Goal: Task Accomplishment & Management: Use online tool/utility

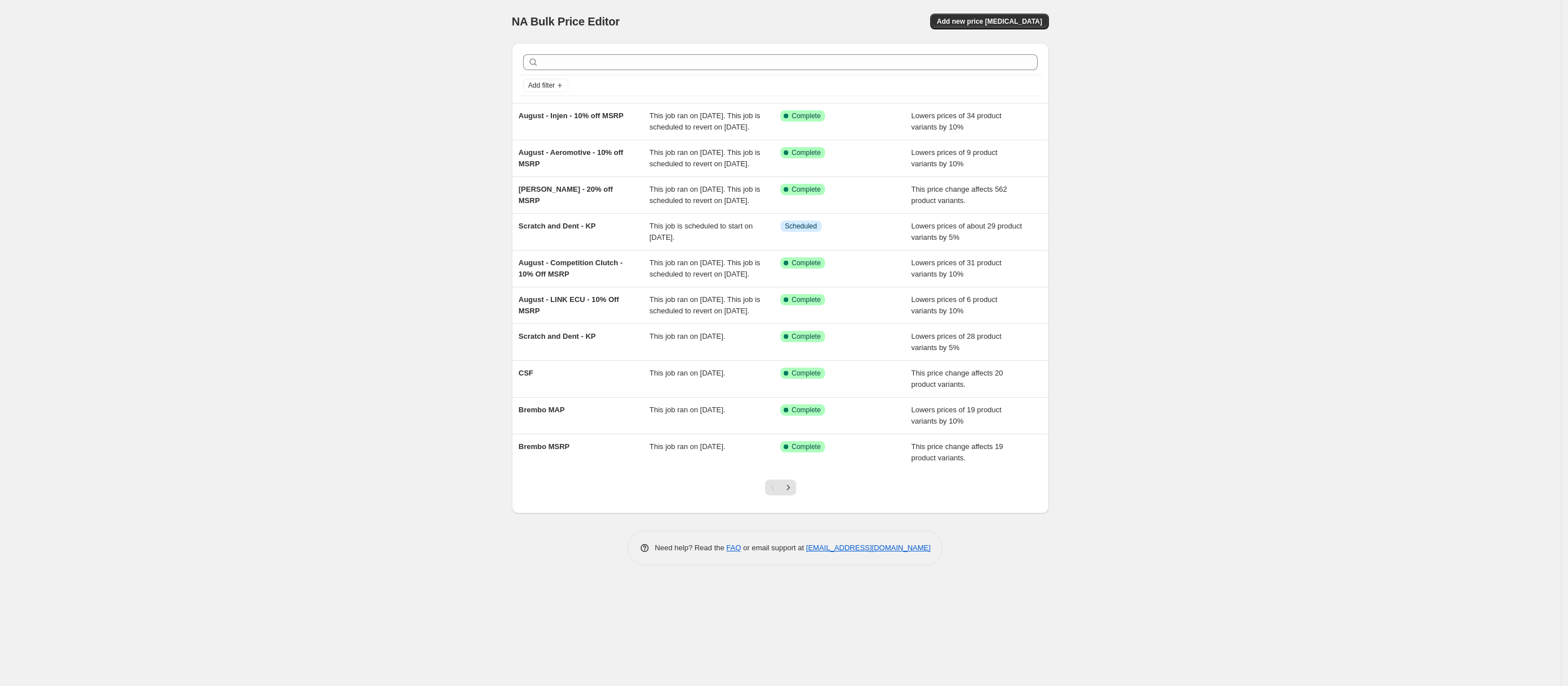
click at [266, 74] on div "NA Bulk Price Editor. This page is ready NA Bulk Price Editor Add new price [ME…" at bounding box center [780, 343] width 1561 height 686
click at [326, 117] on div "NA Bulk Price Editor. This page is ready NA Bulk Price Editor Add new price [ME…" at bounding box center [780, 343] width 1561 height 686
click at [804, 133] on div "Success Complete Complete" at bounding box center [846, 122] width 131 height 22
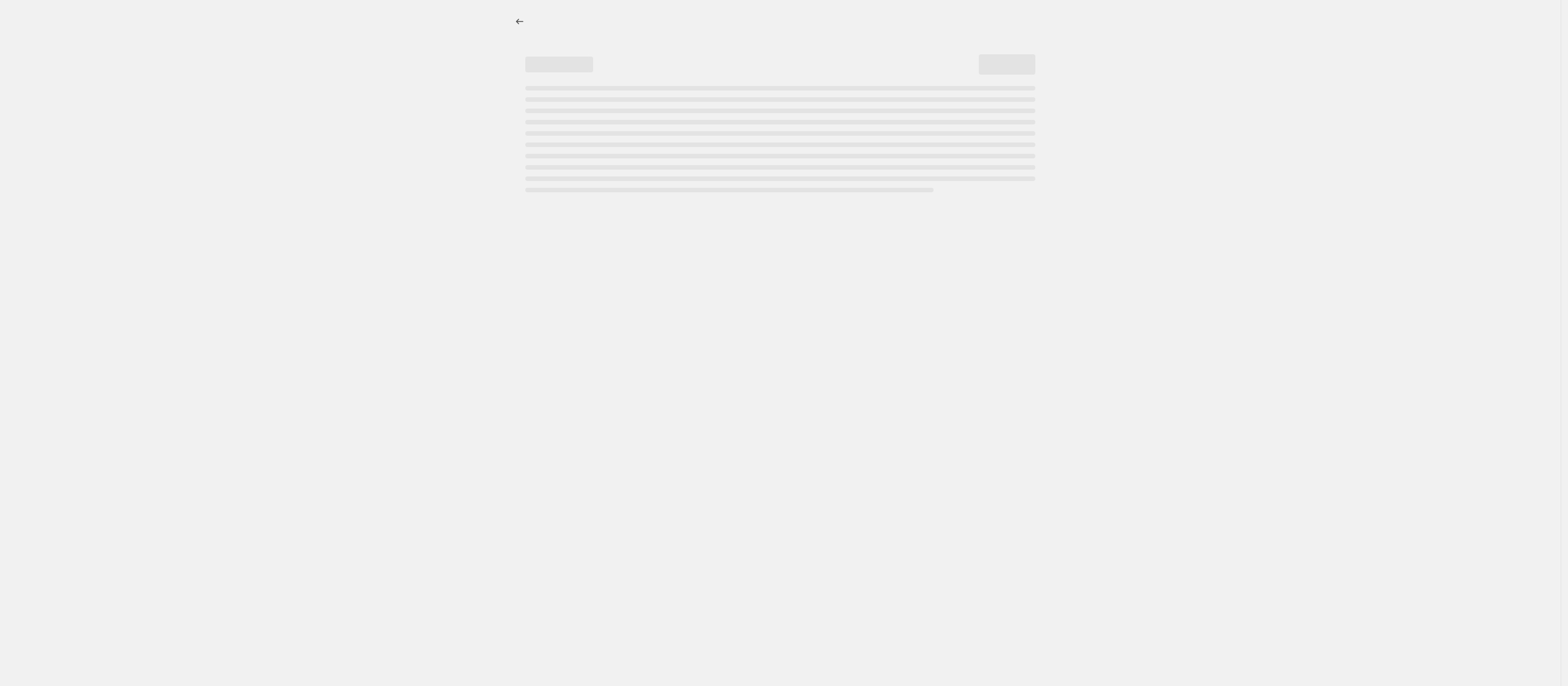
select select "percentage"
select select "vendor"
select select "tag"
select select "not_equal"
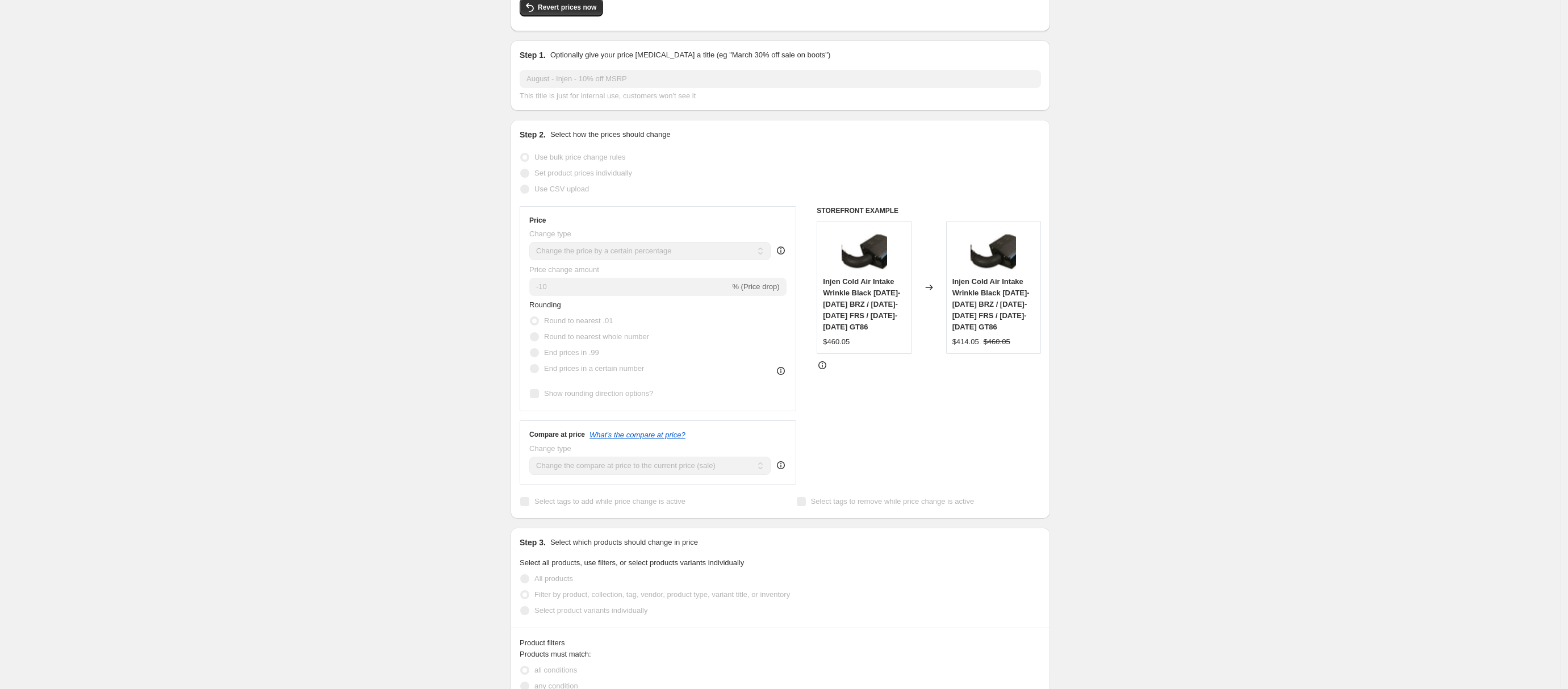
scroll to position [100, 0]
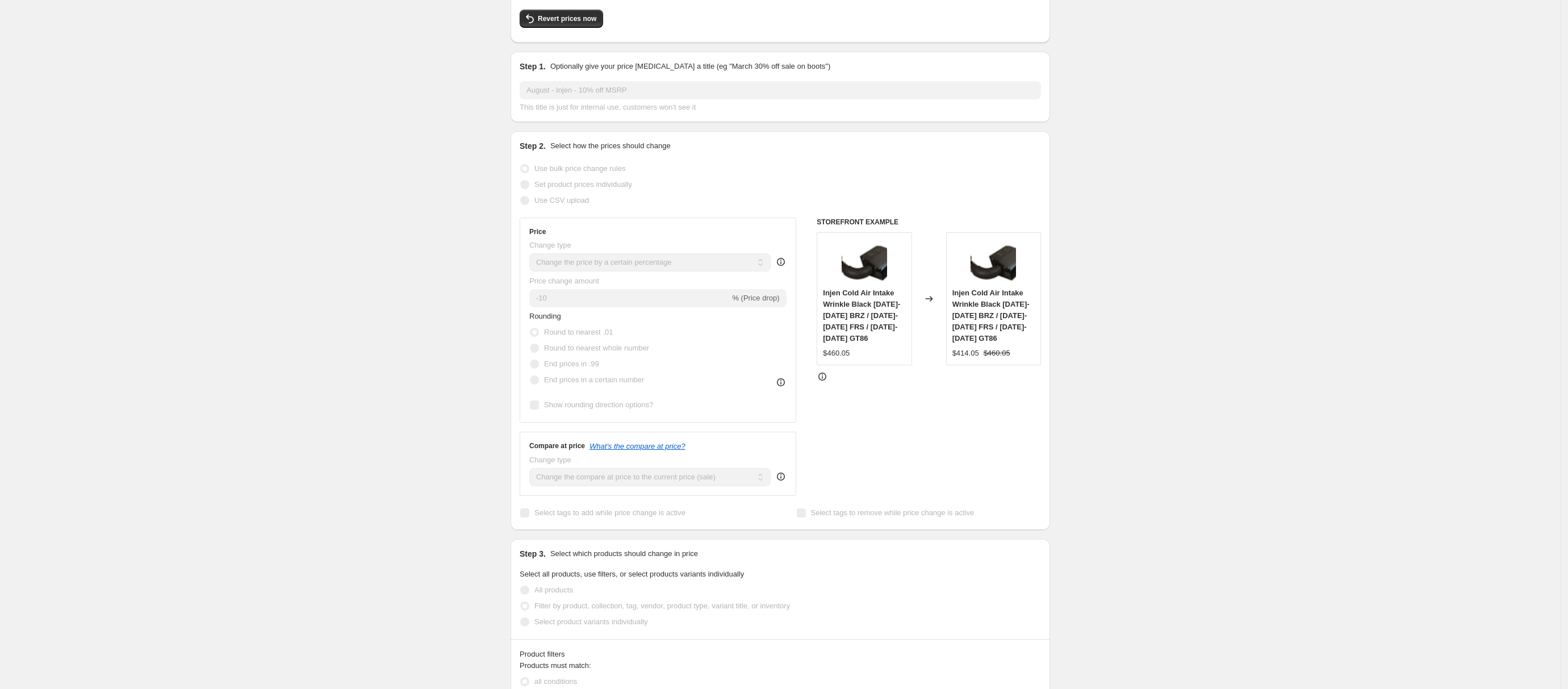
click at [1117, 340] on div "August - Injen - 10% off MSRP. This page is ready August - Injen - 10% off MSRP…" at bounding box center [780, 691] width 1561 height 1583
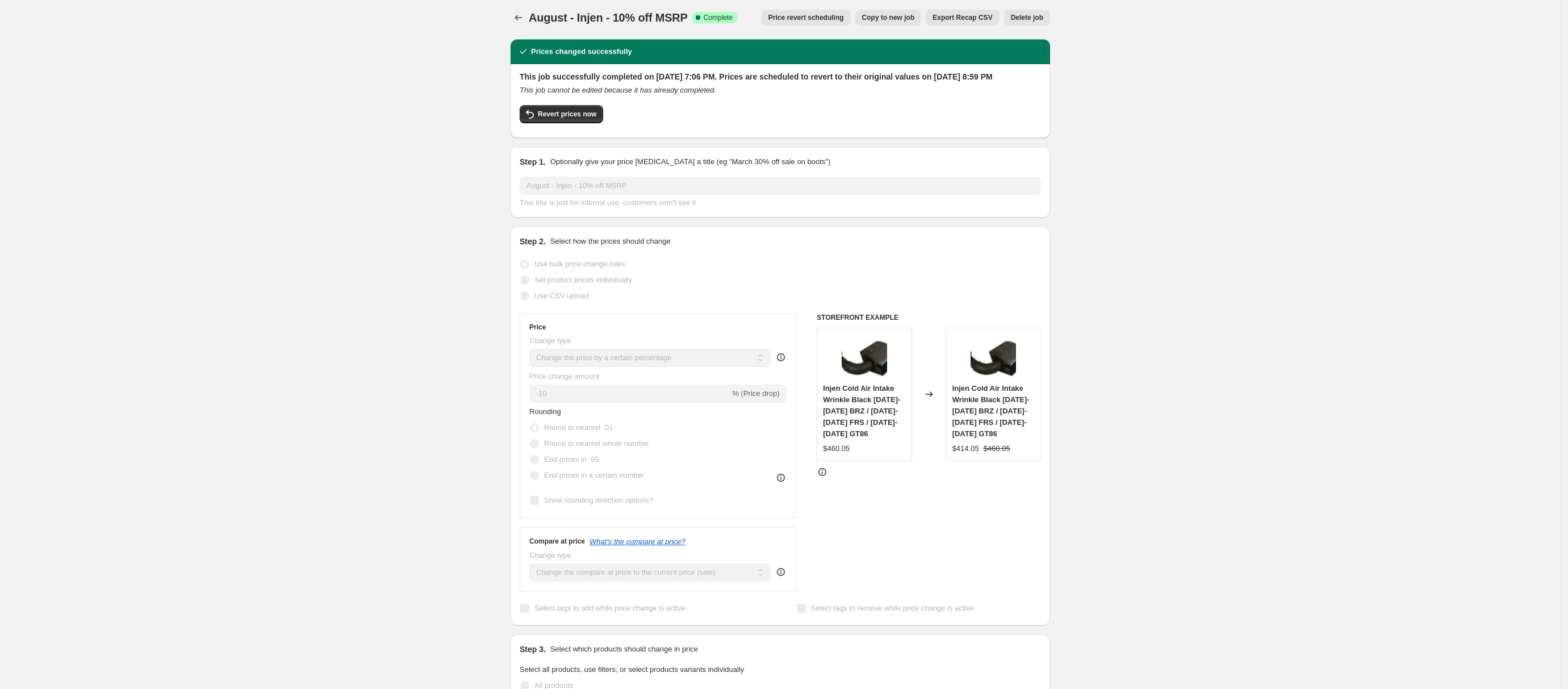
scroll to position [0, 0]
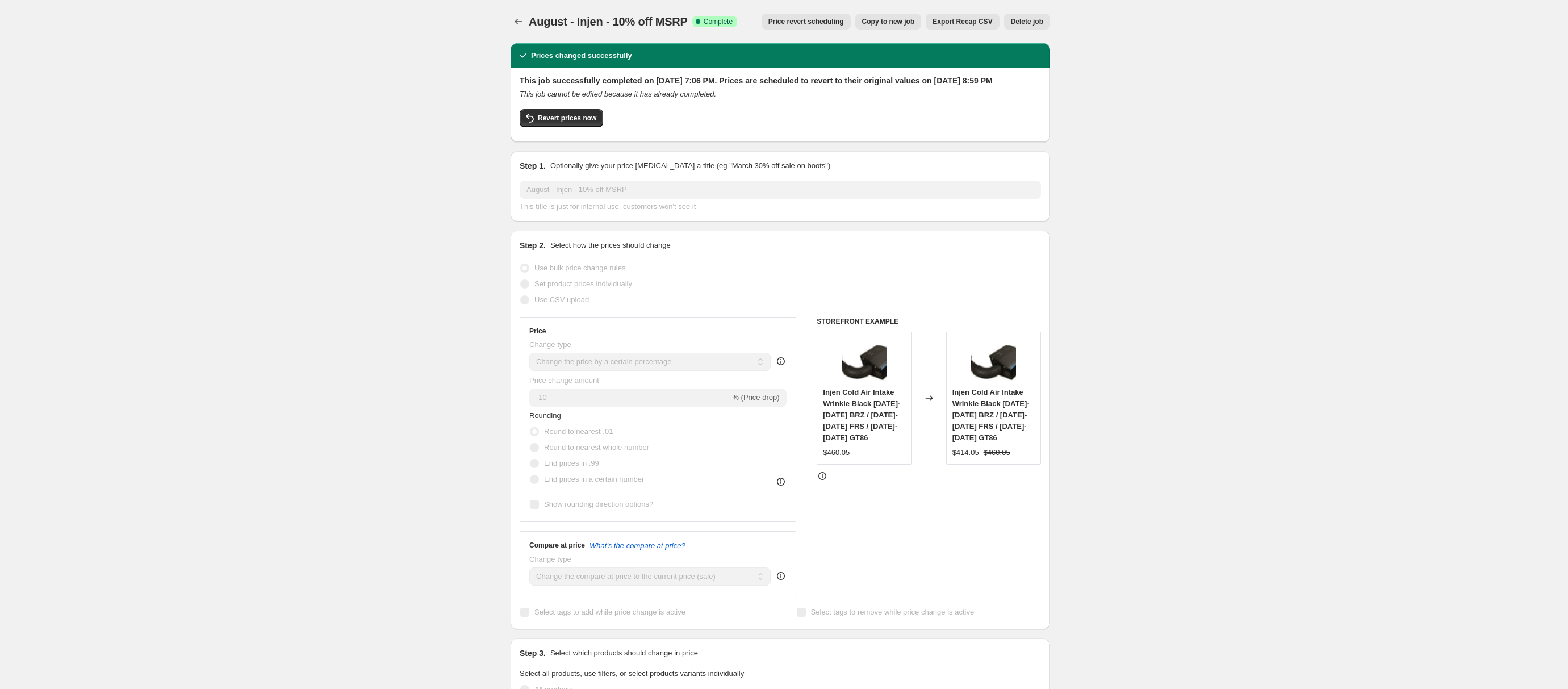
click at [873, 22] on span "Copy to new job" at bounding box center [888, 21] width 53 height 9
select select "percentage"
select select "vendor"
select select "tag"
select select "not_equal"
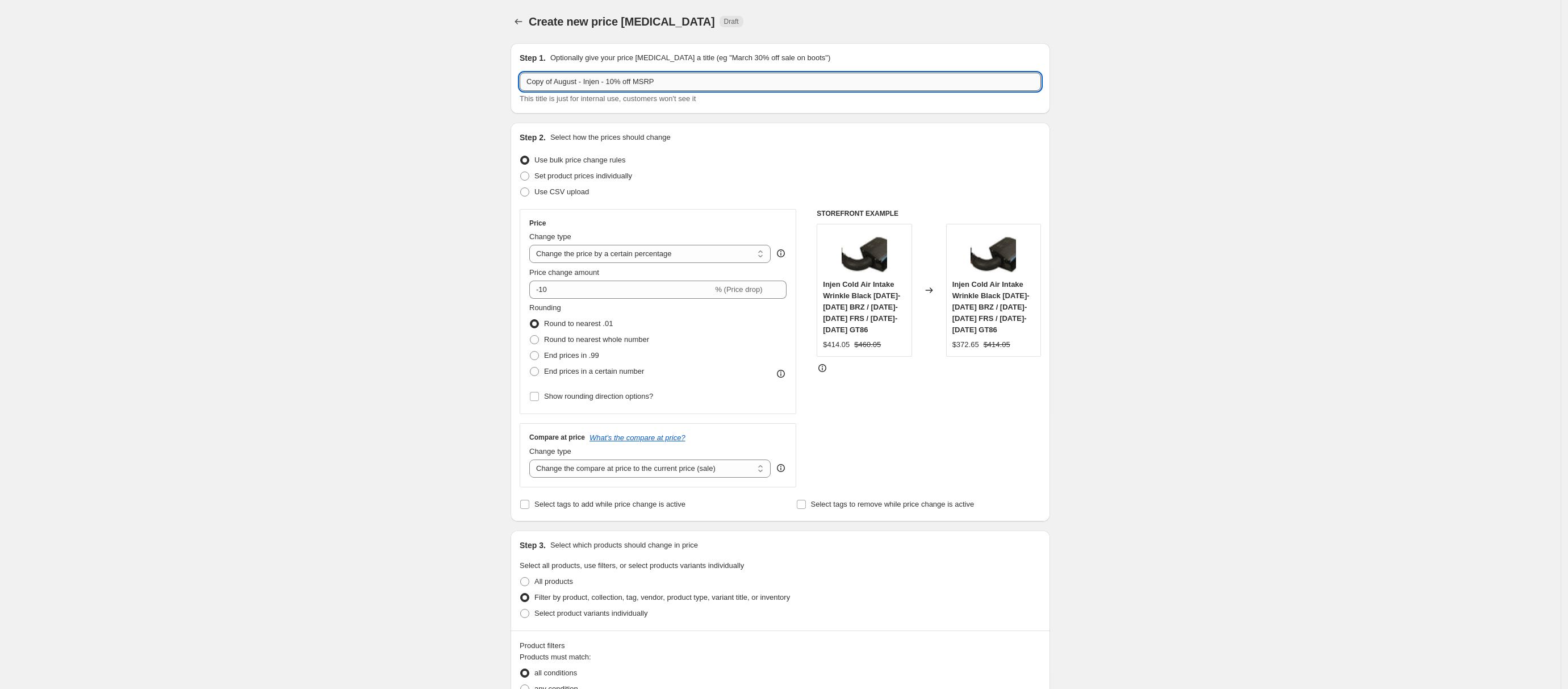
click at [682, 83] on input "Copy of August - Injen - 10% off MSRP" at bounding box center [780, 82] width 521 height 18
click at [594, 81] on input "Copy of August - Injen - 10% off MSRP" at bounding box center [780, 82] width 521 height 18
click at [597, 80] on input "Copy of August - Injen - 10% off MSRP" at bounding box center [780, 82] width 521 height 18
click at [598, 80] on input "Copy of August - Injen - 10% off MSRP" at bounding box center [780, 82] width 521 height 18
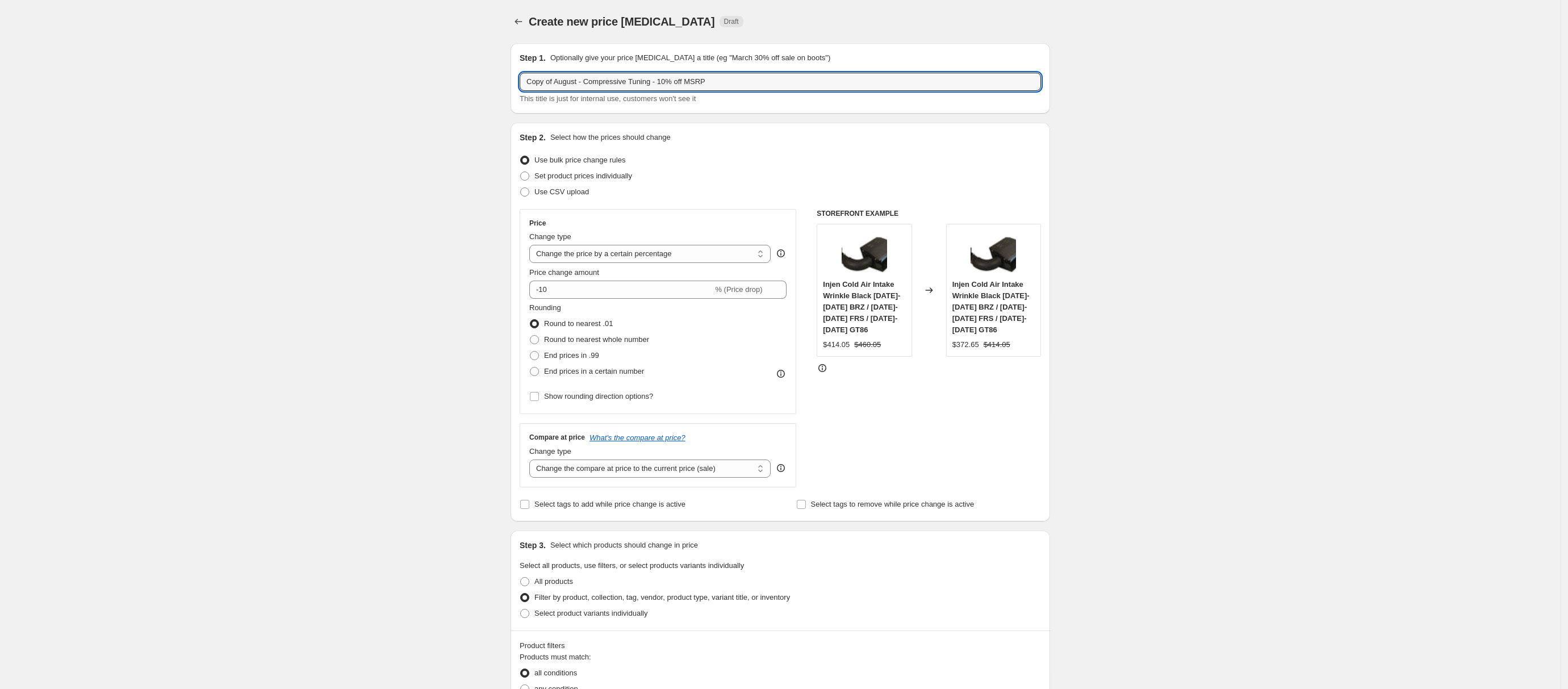
drag, startPoint x: 557, startPoint y: 84, endPoint x: 493, endPoint y: 82, distance: 64.0
click at [493, 82] on div "Create new price [MEDICAL_DATA]. This page is ready Create new price [MEDICAL_D…" at bounding box center [780, 653] width 1561 height 1306
type input "August - Compressive Tuning - 10% off MSRP"
click at [1247, 316] on div "Create new price [MEDICAL_DATA]. This page is ready Create new price [MEDICAL_D…" at bounding box center [780, 653] width 1561 height 1306
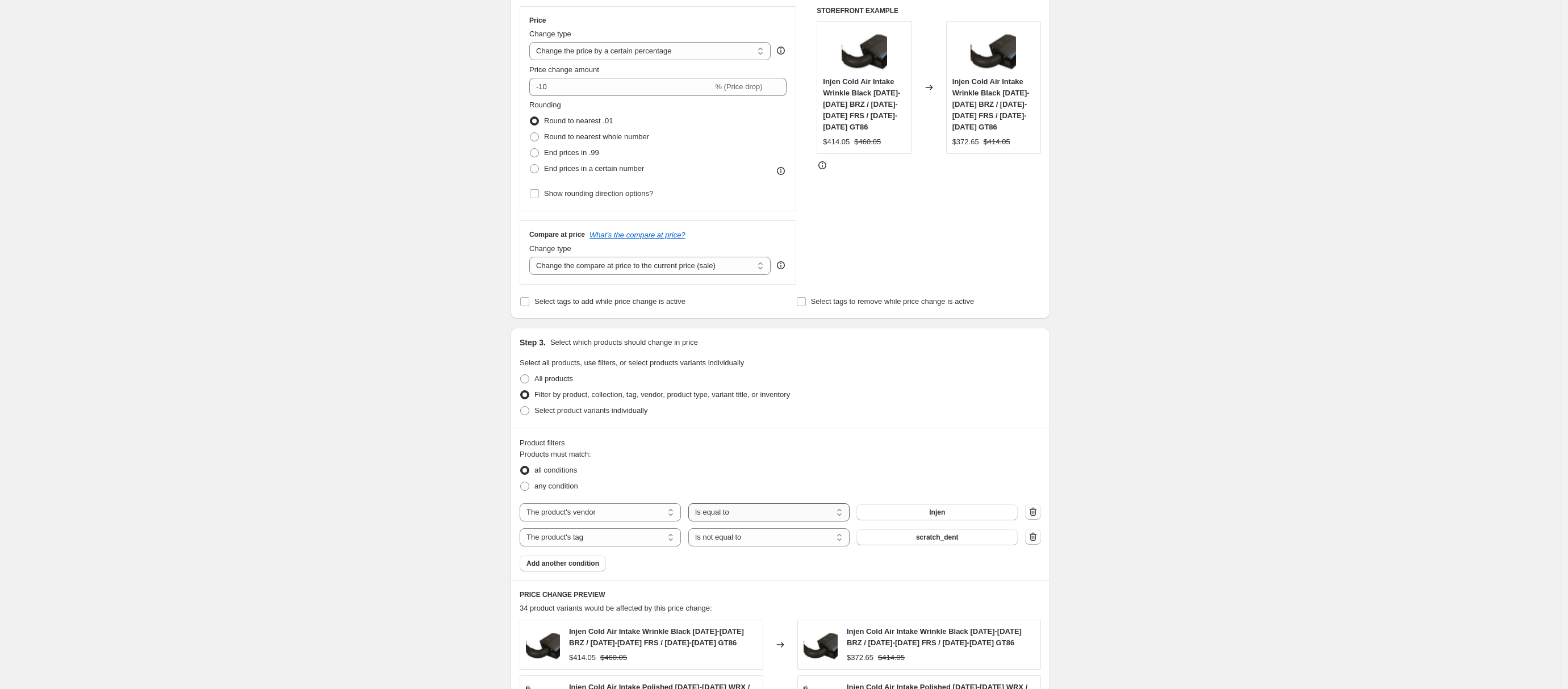
scroll to position [210, 0]
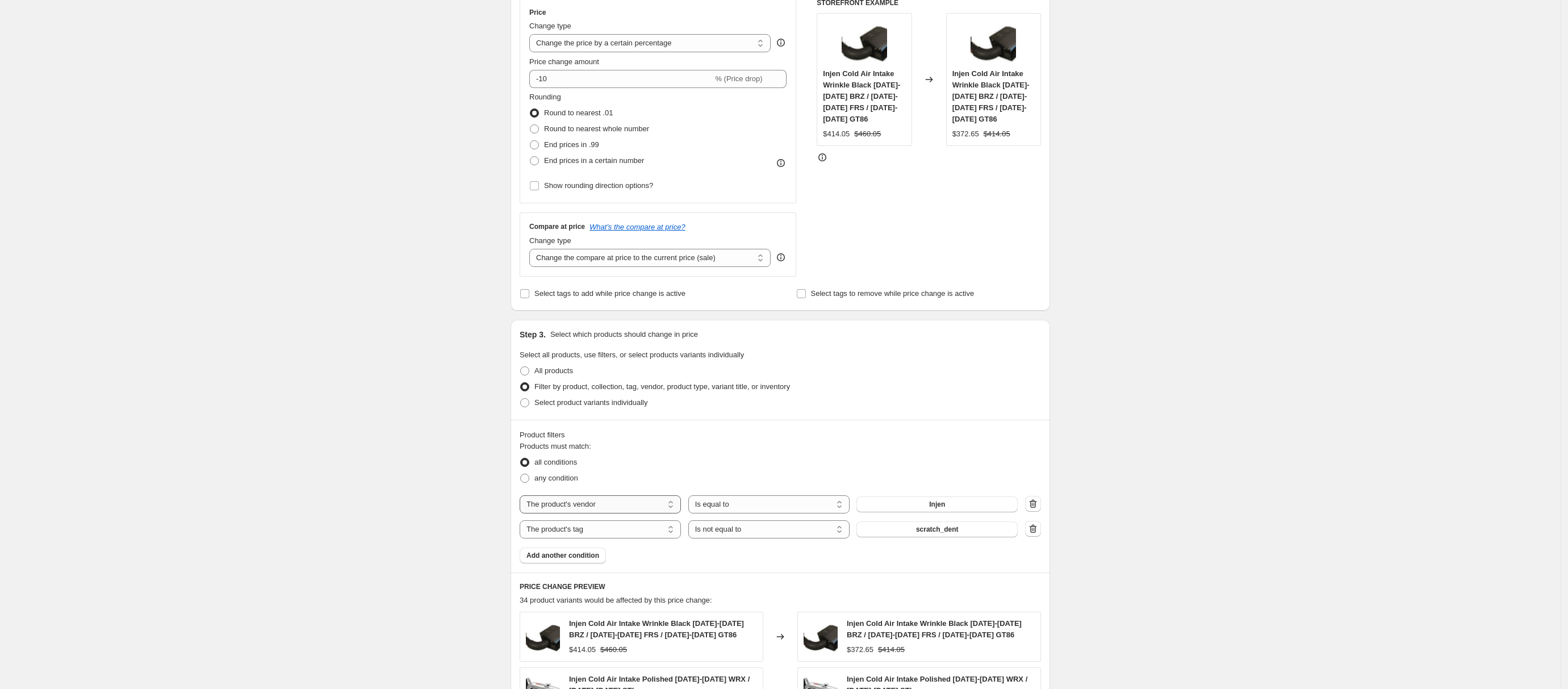
click at [641, 499] on select "The product The product's collection The product's tag The product's vendor The…" at bounding box center [600, 504] width 161 height 18
select select "tag"
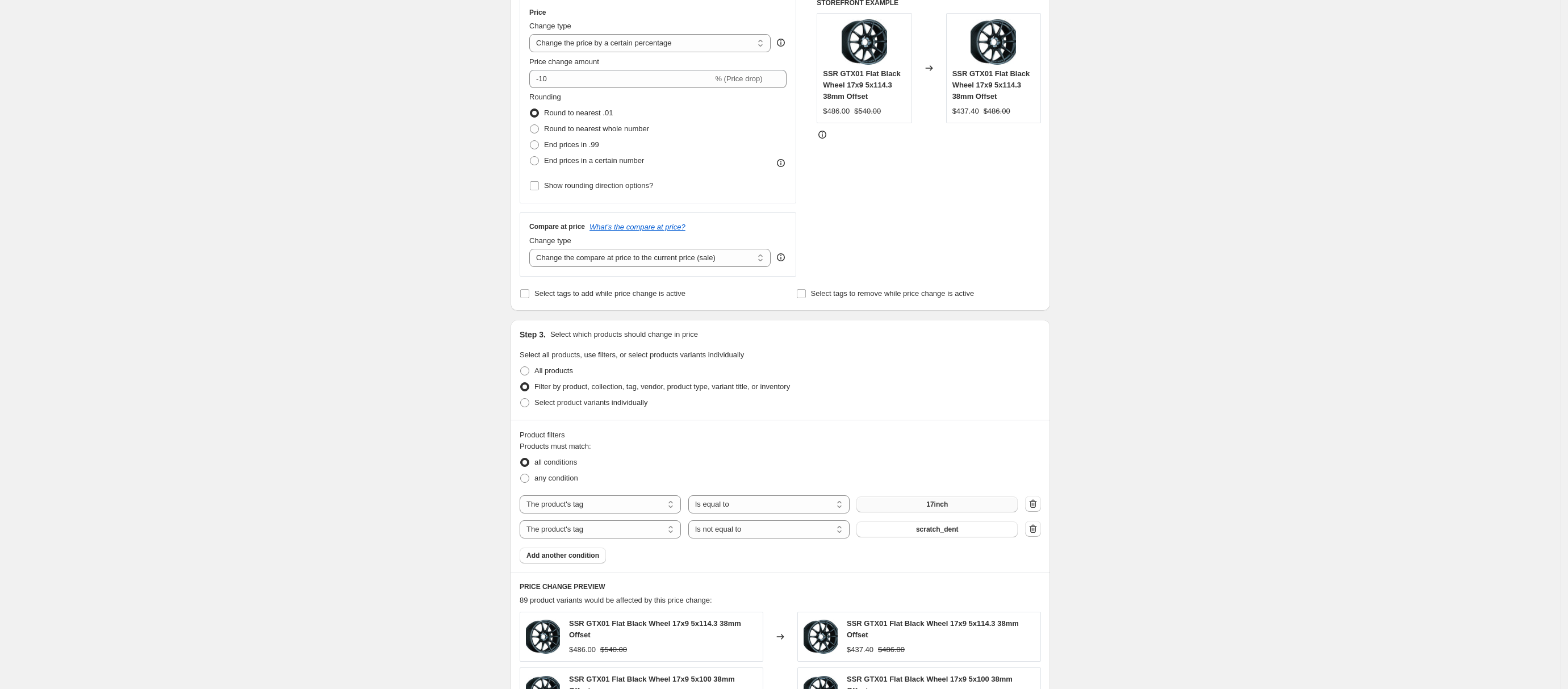
click at [933, 505] on span "17inch" at bounding box center [937, 503] width 22 height 9
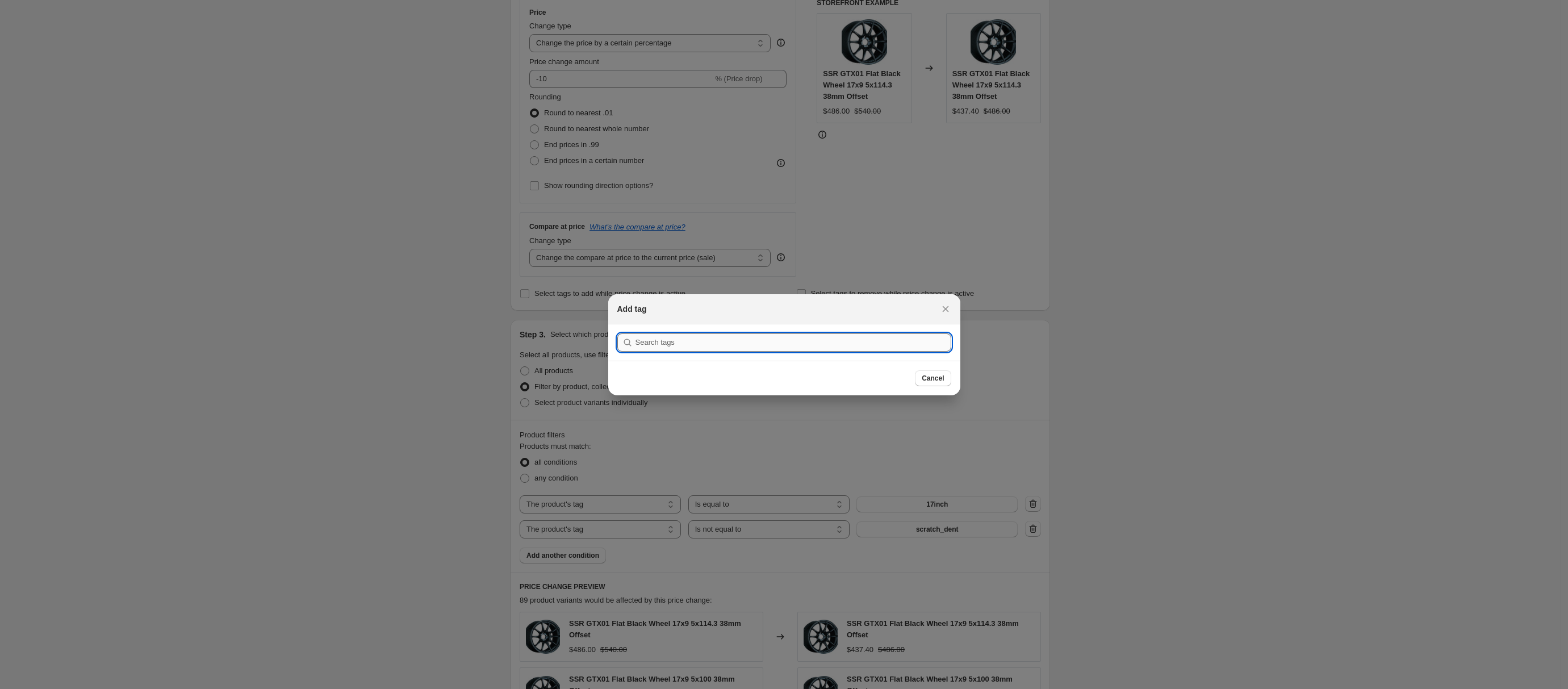
click at [792, 340] on input ":r43:" at bounding box center [793, 342] width 316 height 18
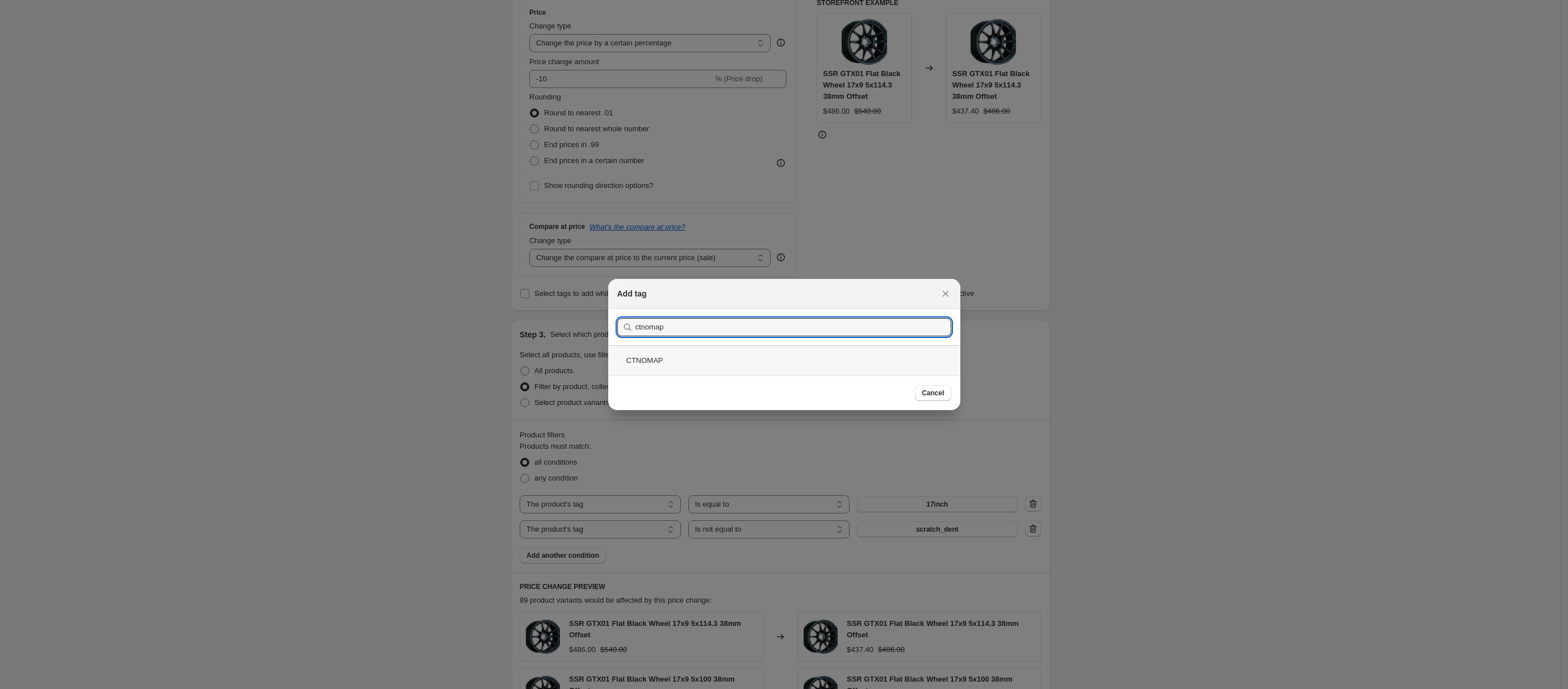
type input "ctnomap"
click at [648, 361] on div "CTNOMAP" at bounding box center [784, 360] width 352 height 30
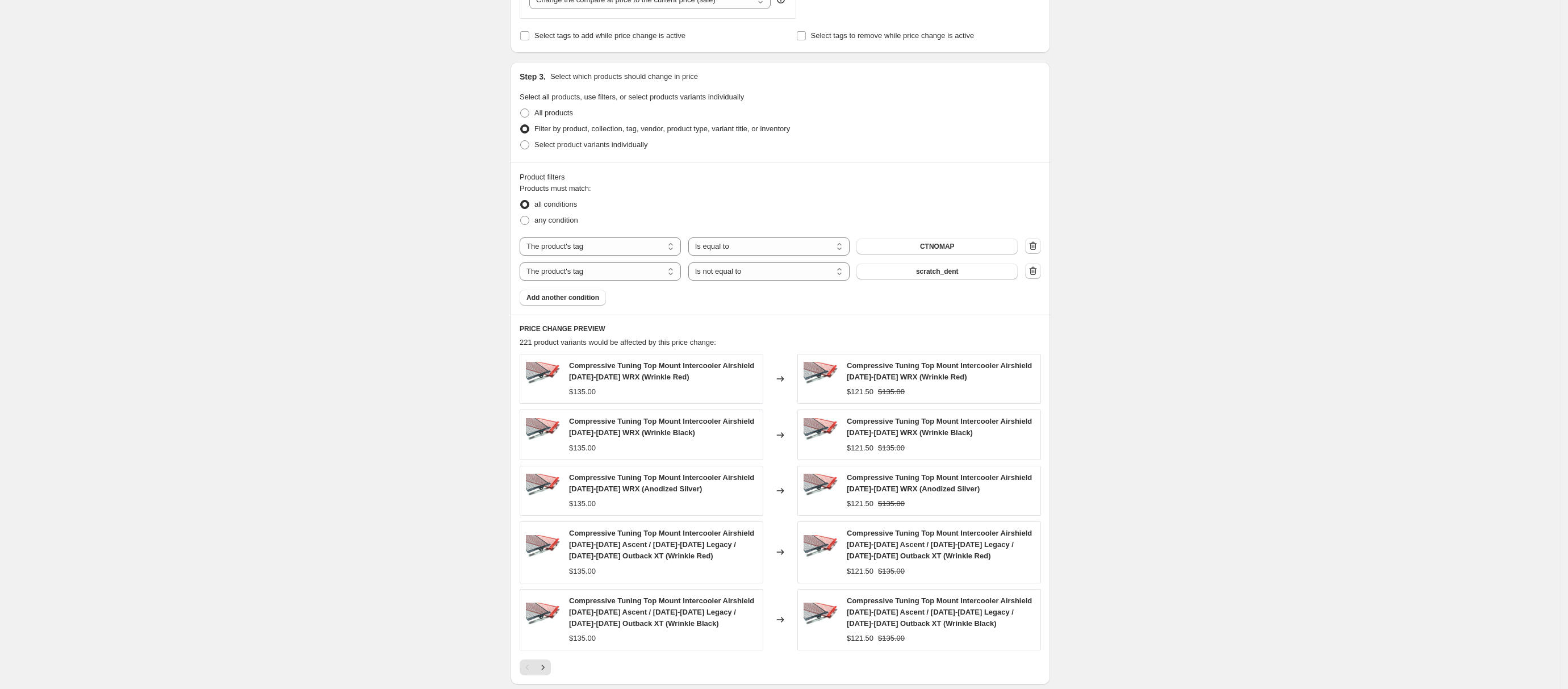
scroll to position [640, 0]
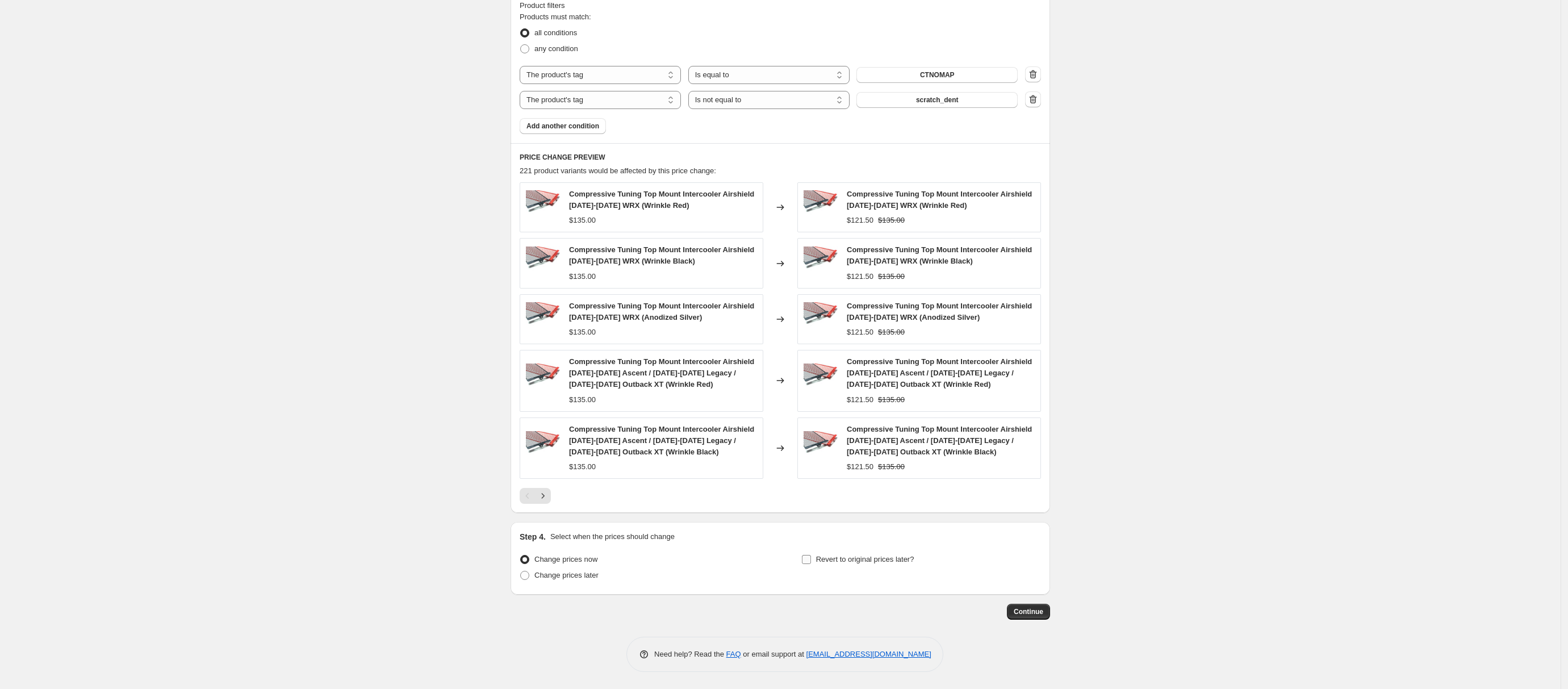
click at [815, 561] on label "Revert to original prices later?" at bounding box center [858, 560] width 113 height 16
click at [811, 561] on input "Revert to original prices later?" at bounding box center [806, 559] width 9 height 9
checkbox input "true"
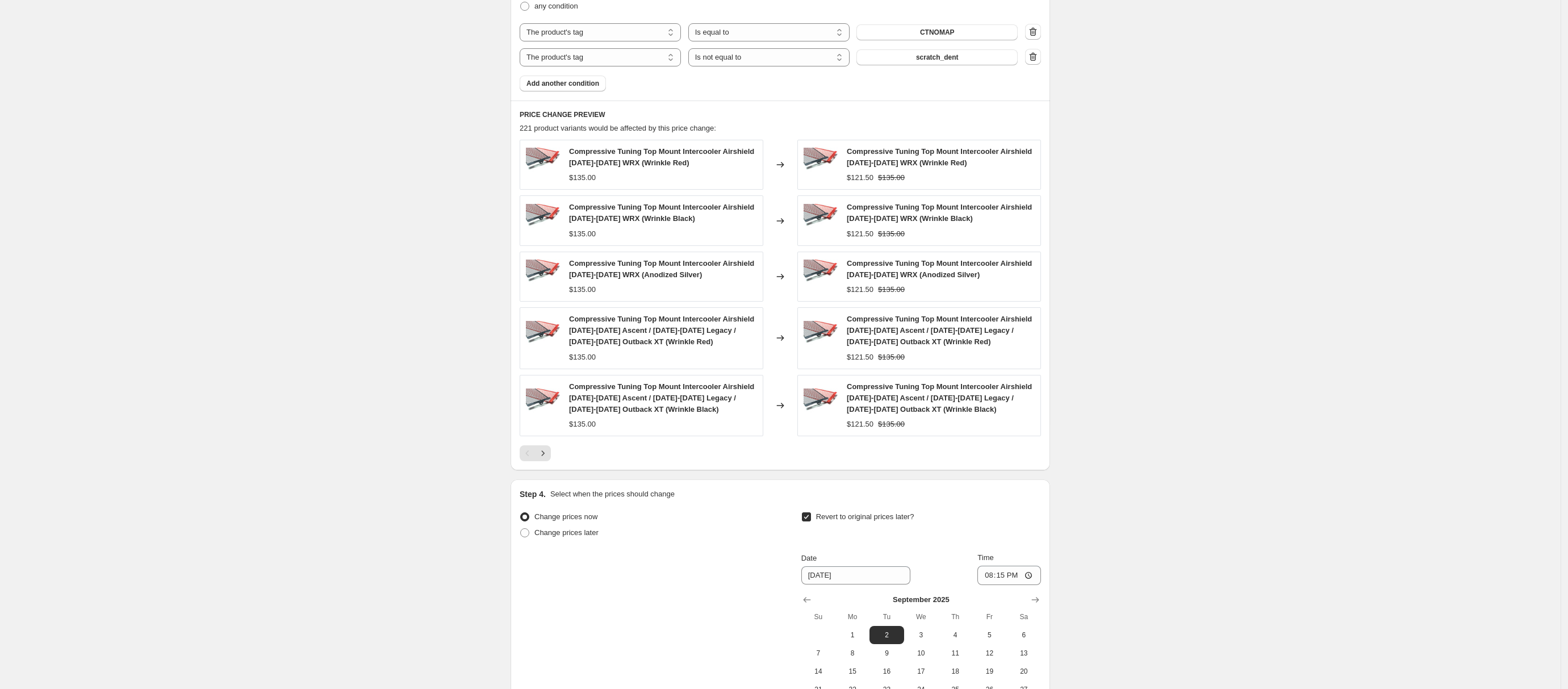
scroll to position [834, 0]
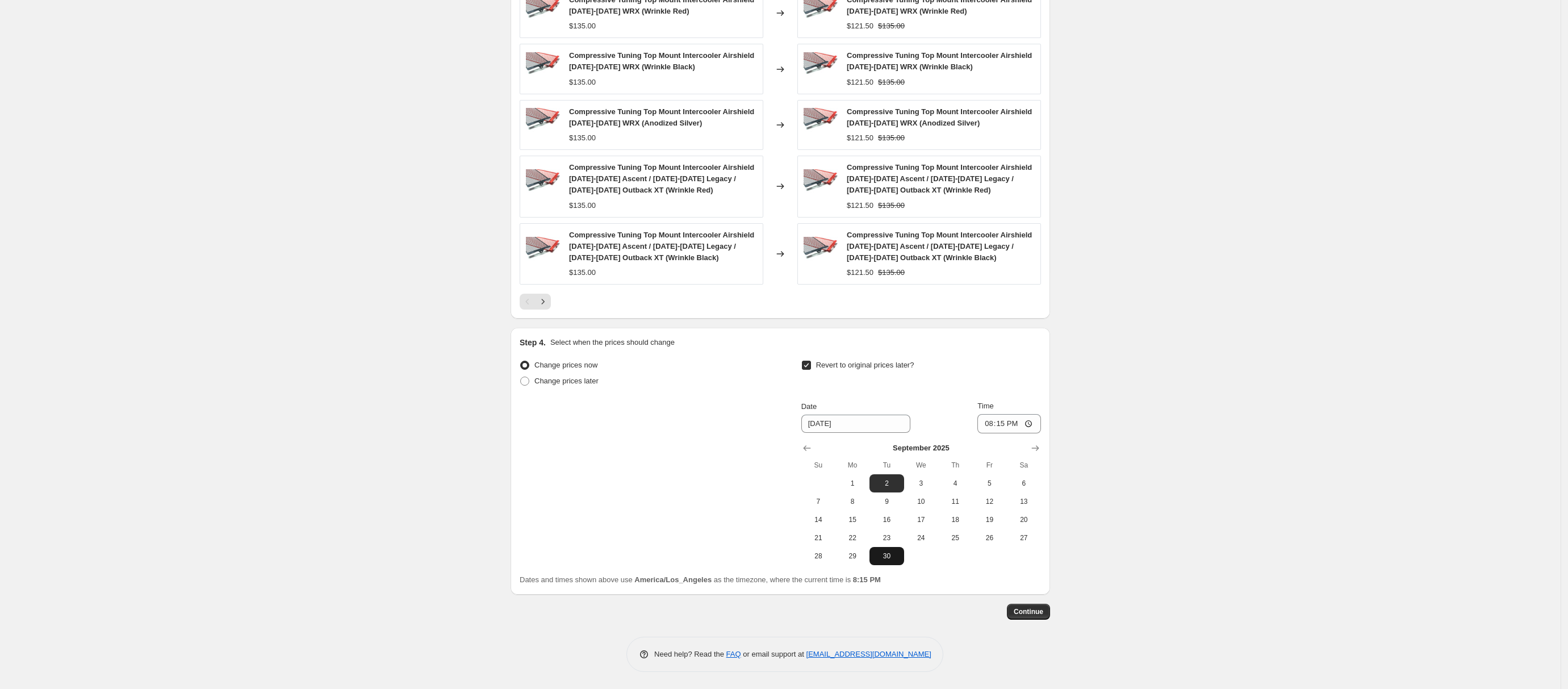
click at [892, 559] on span "30" at bounding box center [886, 556] width 25 height 9
type input "[DATE]"
click at [1030, 605] on button "Continue" at bounding box center [1029, 612] width 43 height 16
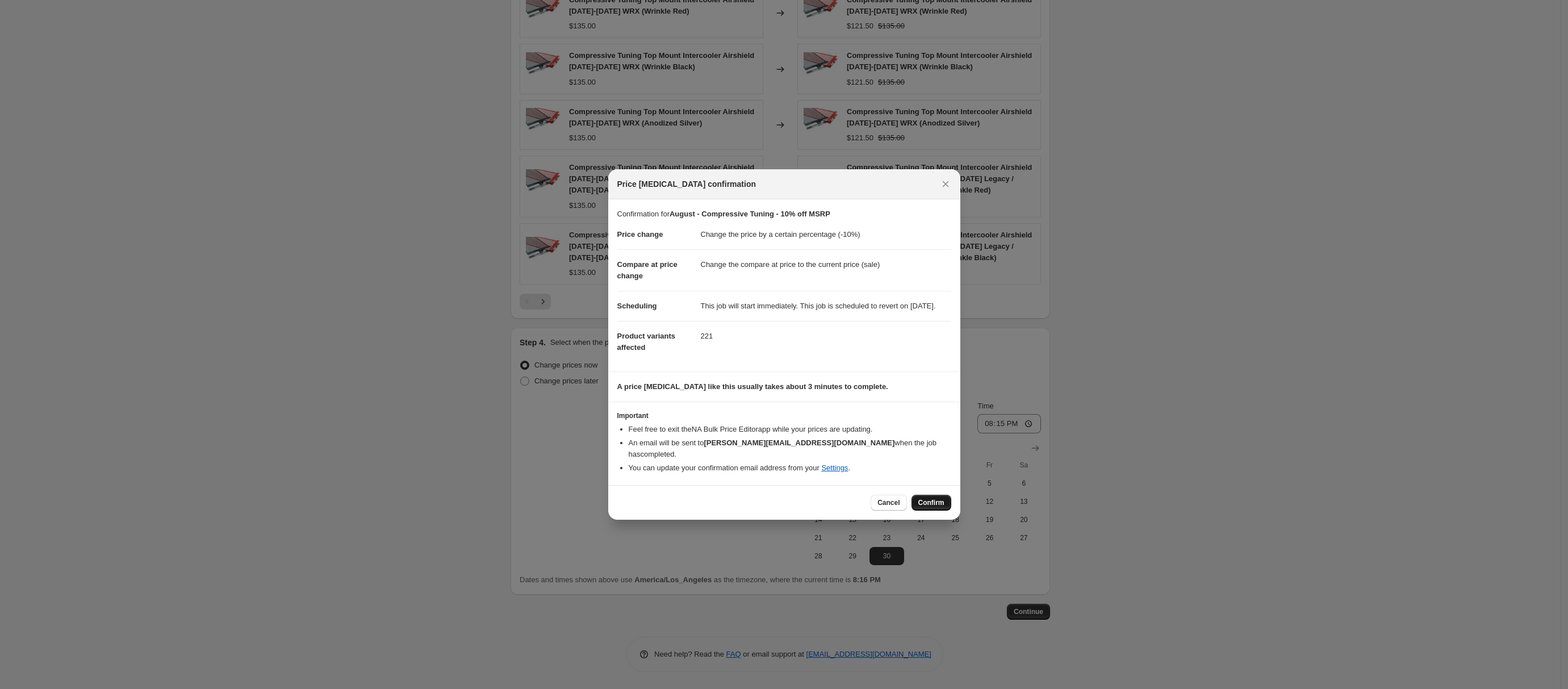
click at [933, 505] on span "Confirm" at bounding box center [931, 502] width 27 height 9
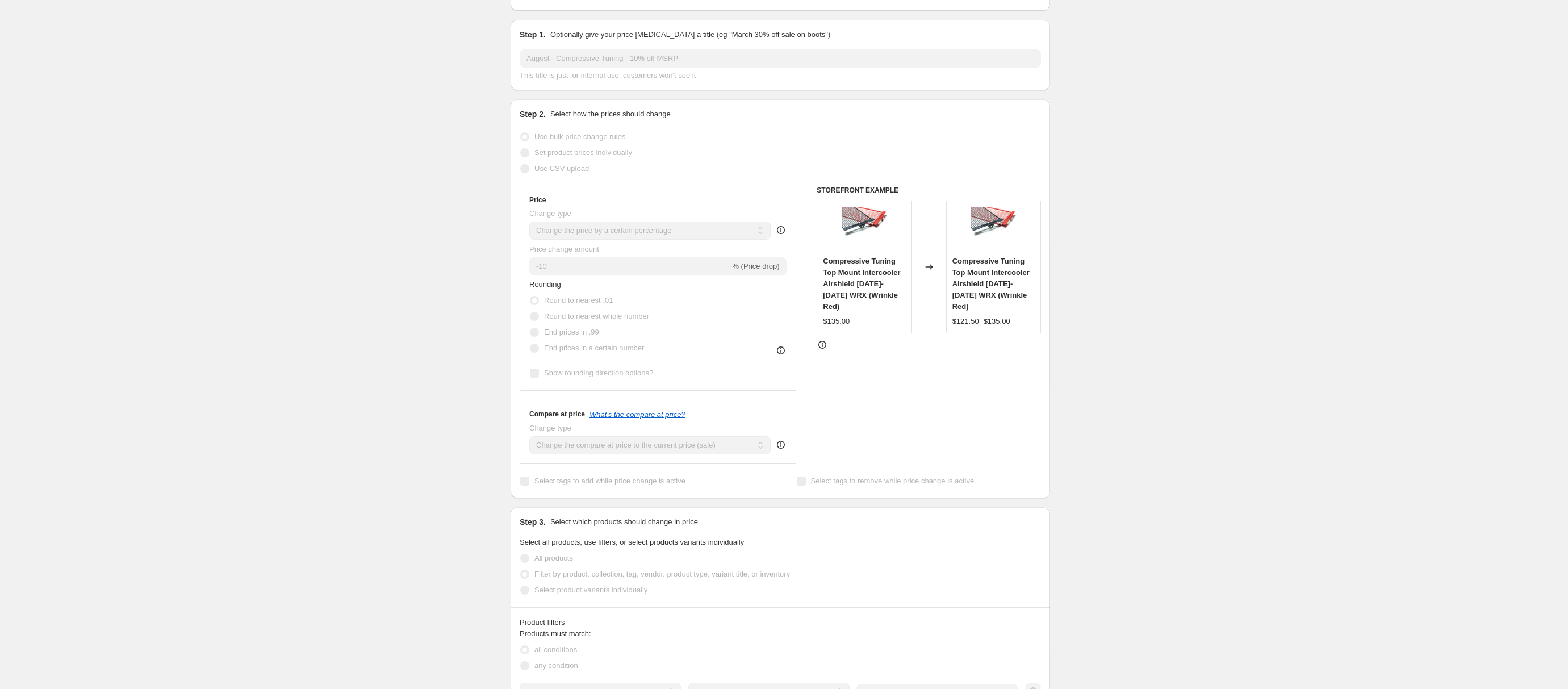
scroll to position [0, 0]
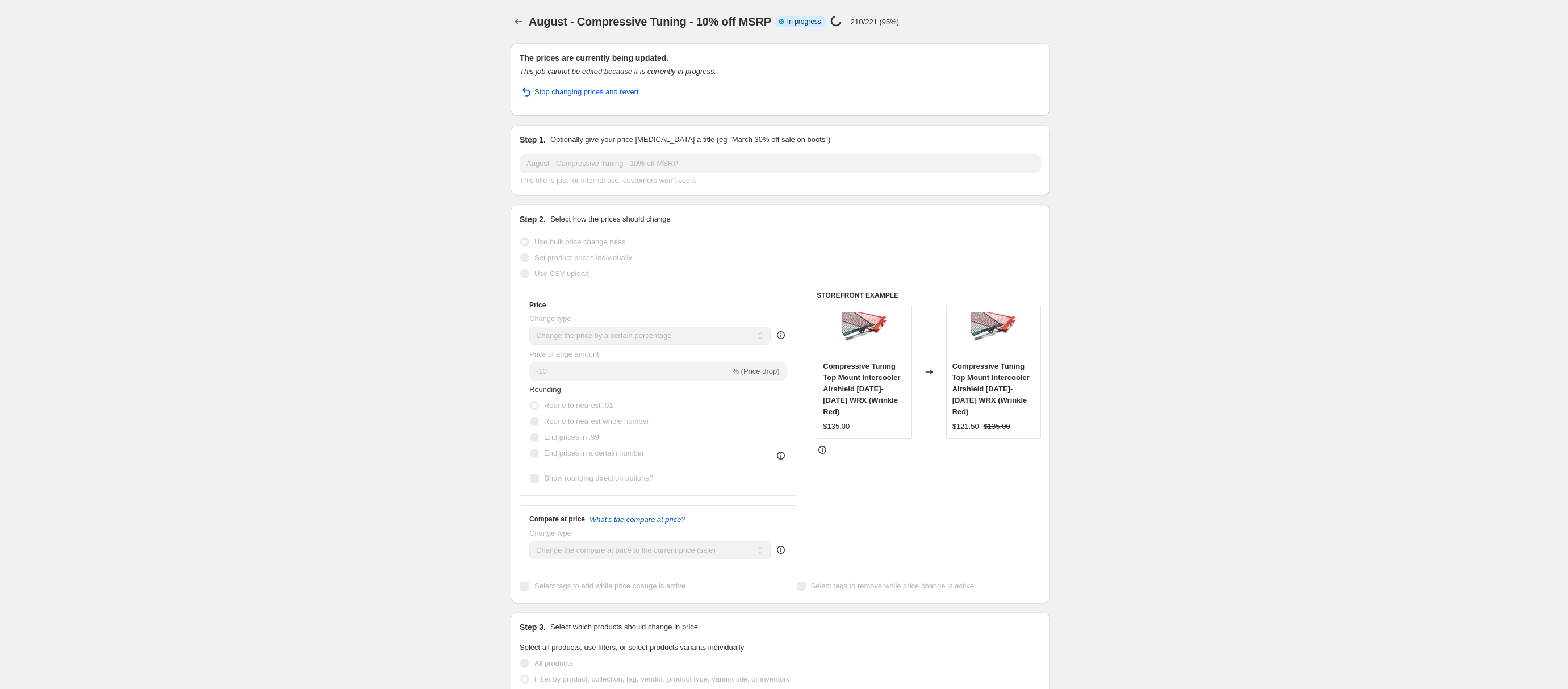
select select "percentage"
select select "tag"
select select "not_equal"
